Goal: Check status: Check status

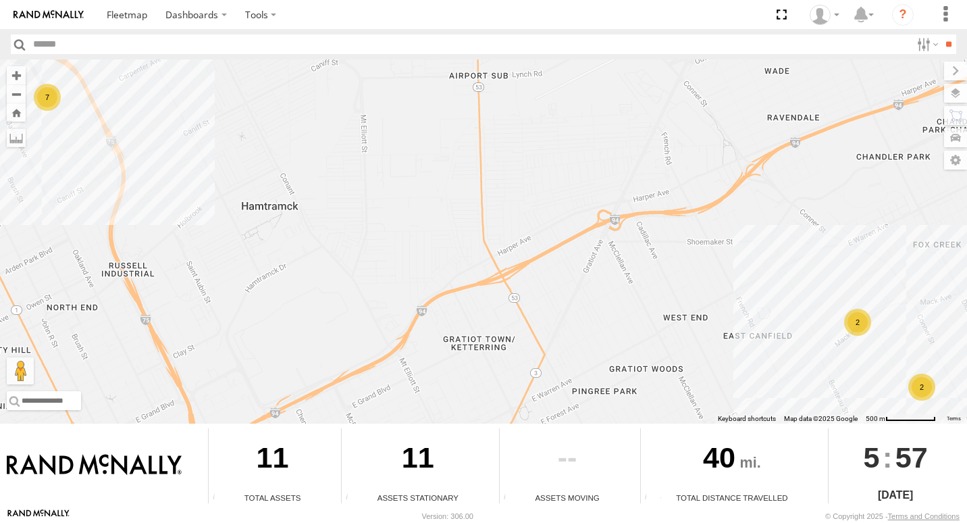
click at [51, 95] on div "7" at bounding box center [47, 97] width 27 height 27
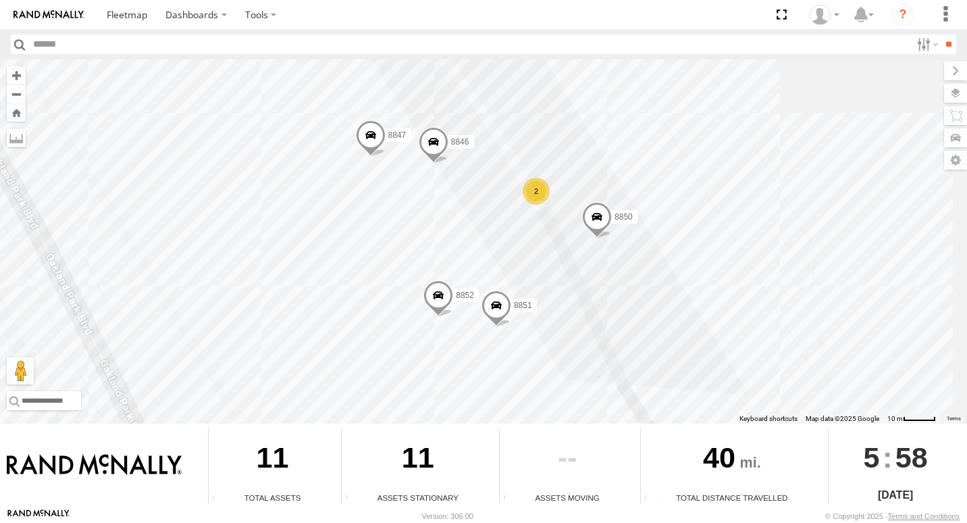
click at [537, 186] on div "2" at bounding box center [536, 191] width 27 height 27
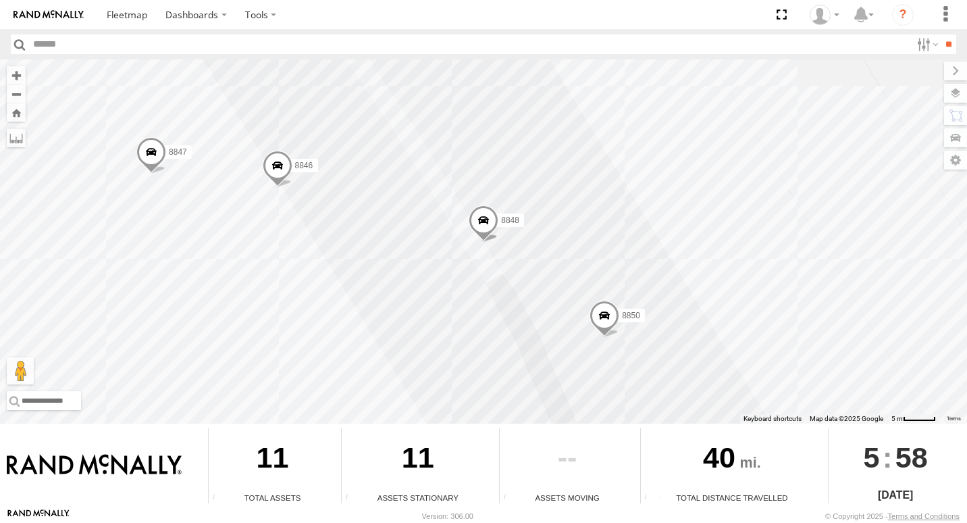
click at [633, 317] on span "8850" at bounding box center [631, 315] width 18 height 9
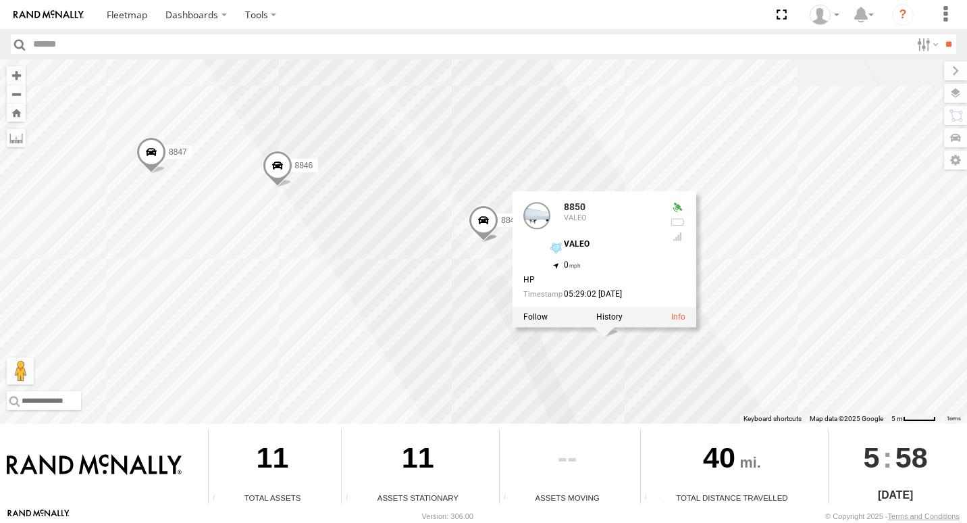
click at [398, 317] on div "8846 8852 8851 8850 8847 8848 8848 8850 VALEO VALEO 42.40281 , -83.07728 0 HP 0…" at bounding box center [483, 241] width 967 height 364
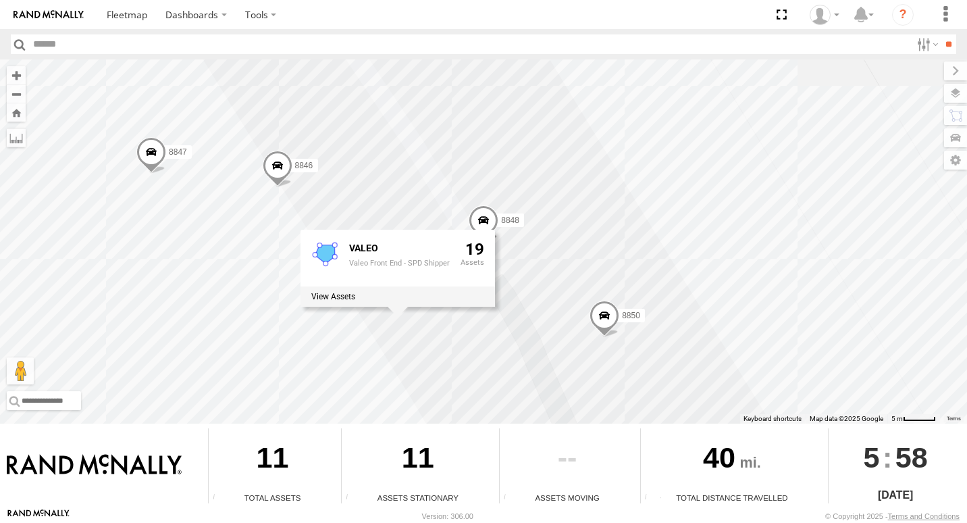
click at [612, 262] on div "8846 8852 8851 8850 8847 8848 8848 VALEO Valeo Front End - SPD Shipper 19" at bounding box center [483, 241] width 967 height 364
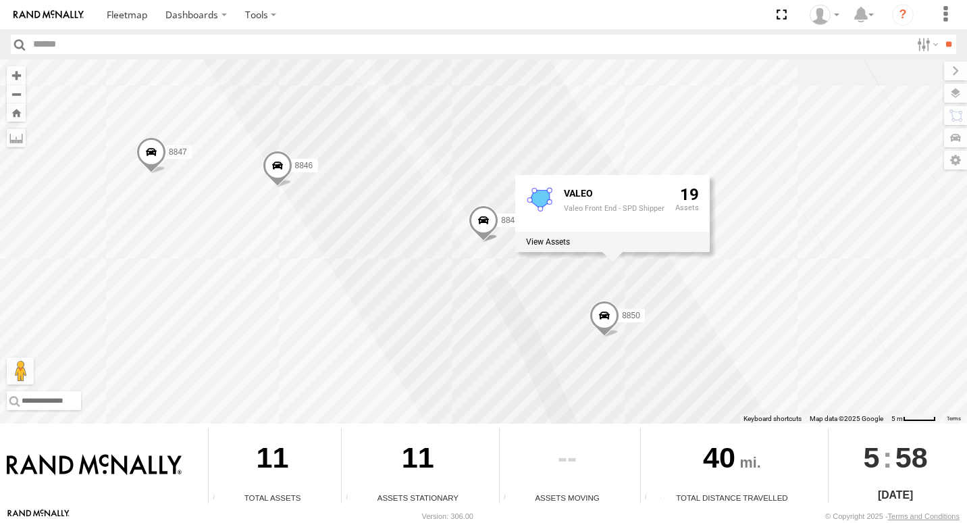
click at [173, 287] on div "8846 8852 8851 8850 8847 8848 8848 VALEO Valeo Front End - SPD Shipper 19" at bounding box center [483, 241] width 967 height 364
click at [309, 163] on span "8846" at bounding box center [303, 165] width 18 height 9
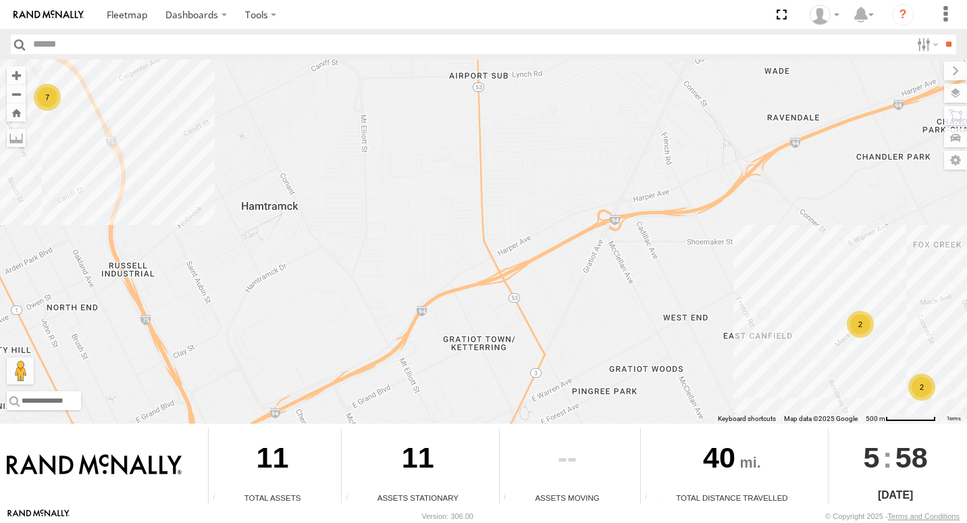
click at [859, 326] on div "2" at bounding box center [860, 324] width 27 height 27
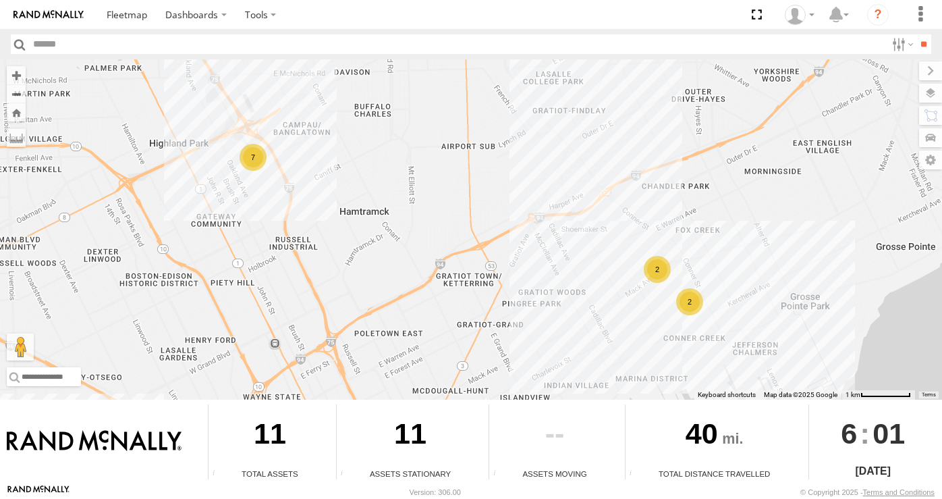
click at [647, 270] on div "2" at bounding box center [657, 269] width 27 height 27
